Goal: Communication & Community: Answer question/provide support

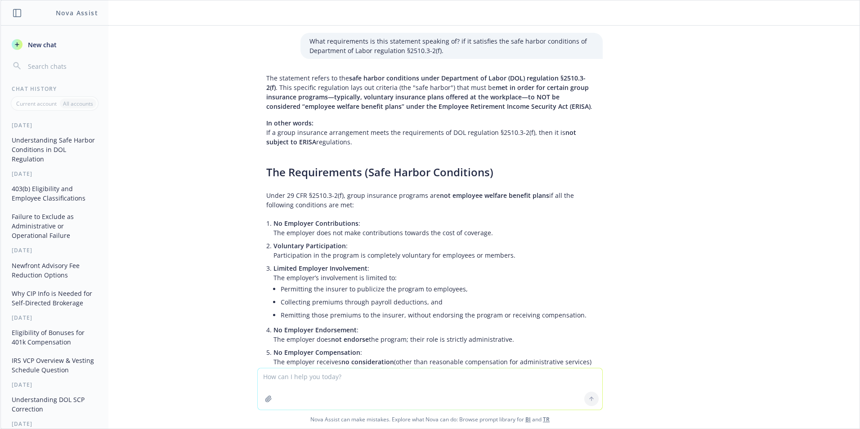
click at [278, 387] on textarea at bounding box center [430, 388] width 345 height 41
type textarea "P"
type textarea "r"
type textarea "C"
paste textarea "Requests to claim excess elective deferrals: To ensure we have sufficient time …"
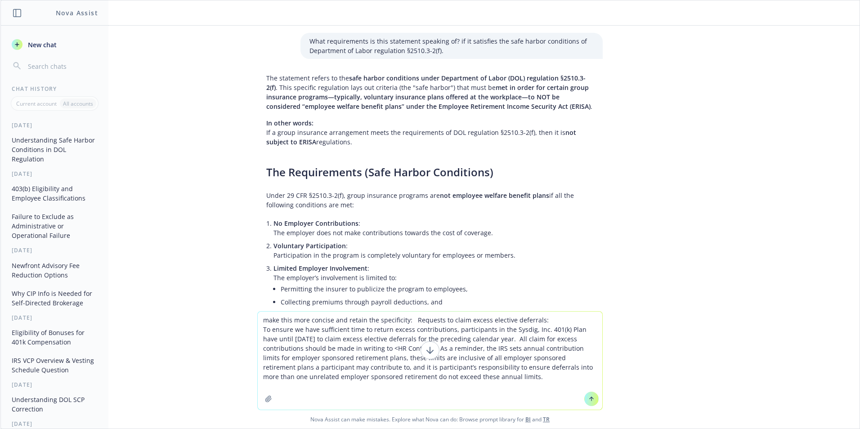
type textarea "make this more concise and retain the specificity: Requests to claim excess ele…"
click at [589, 401] on icon at bounding box center [591, 399] width 6 height 6
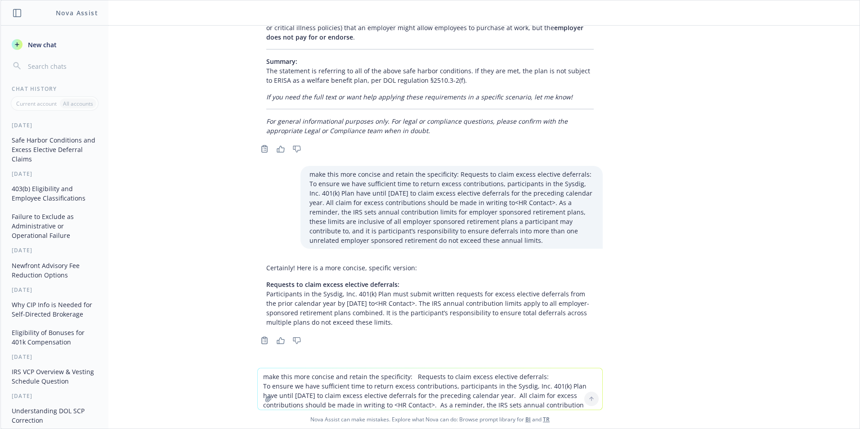
scroll to position [408, 0]
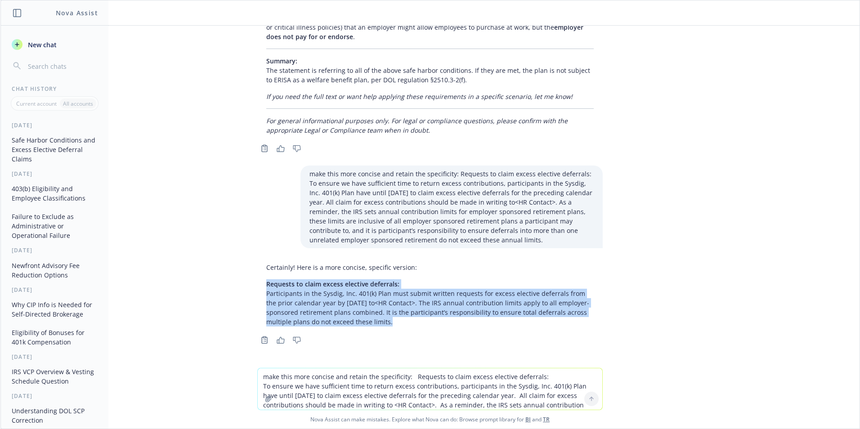
drag, startPoint x: 383, startPoint y: 323, endPoint x: 247, endPoint y: 286, distance: 140.2
click at [250, 286] on div "Certainly! Here is a more concise, specific version: Requests to claim excess e…" at bounding box center [430, 302] width 360 height 87
drag, startPoint x: 247, startPoint y: 286, endPoint x: 340, endPoint y: 294, distance: 92.6
copy p "Requests to claim excess elective deferrals: Participants in the Sysdig, Inc. 4…"
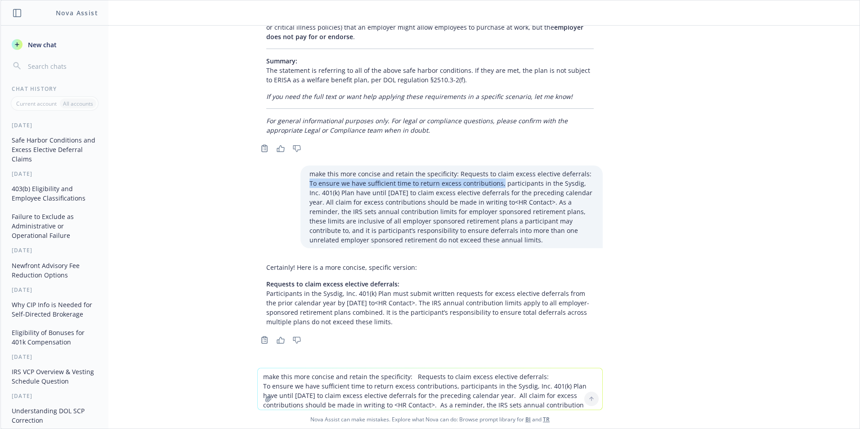
drag, startPoint x: 577, startPoint y: 174, endPoint x: 483, endPoint y: 187, distance: 94.5
click at [483, 187] on p "make this more concise and retain the specificity: Requests to claim excess ele…" at bounding box center [451, 207] width 284 height 76
drag, startPoint x: 483, startPoint y: 187, endPoint x: 468, endPoint y: 185, distance: 15.4
copy p "To ensure we have sufficient time to return excess contributions,"
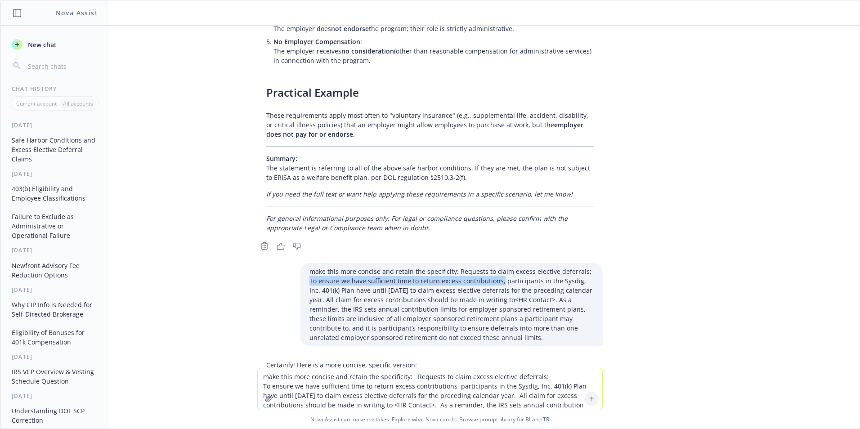
scroll to position [184, 0]
